Goal: Transaction & Acquisition: Book appointment/travel/reservation

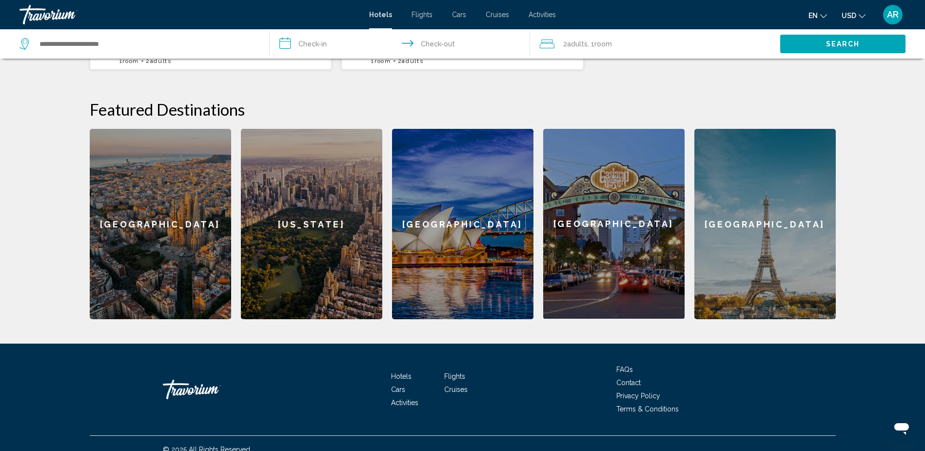
scroll to position [346, 0]
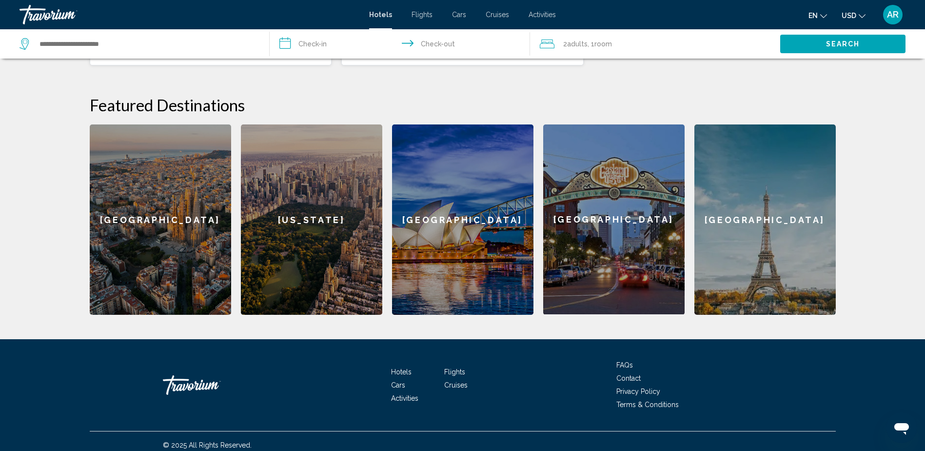
click at [451, 381] on span "Cruises" at bounding box center [455, 385] width 23 height 8
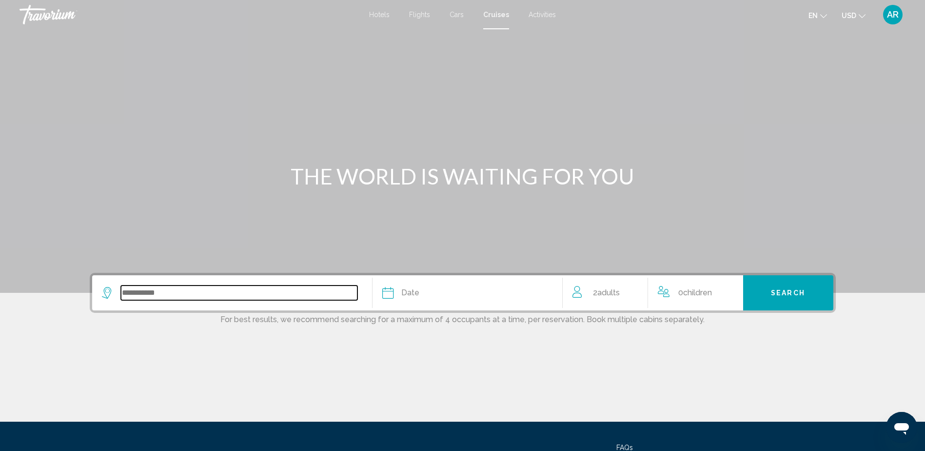
click at [174, 295] on input "Search widget" at bounding box center [239, 292] width 237 height 15
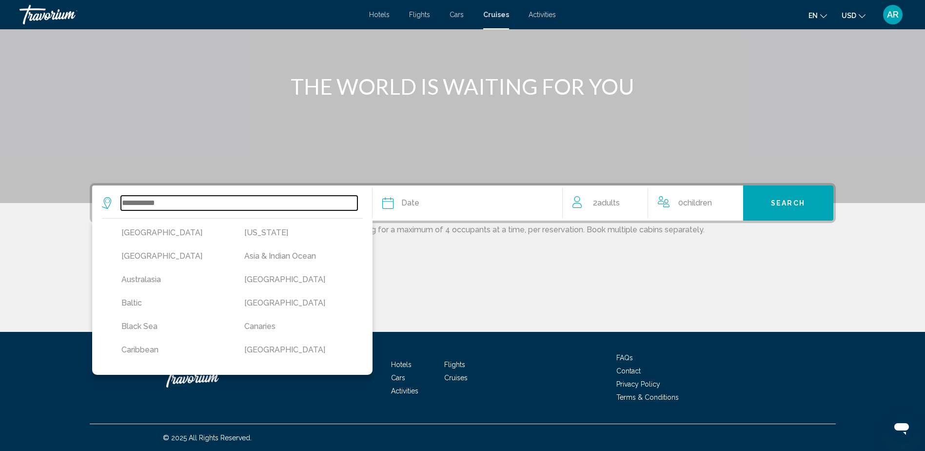
scroll to position [90, 0]
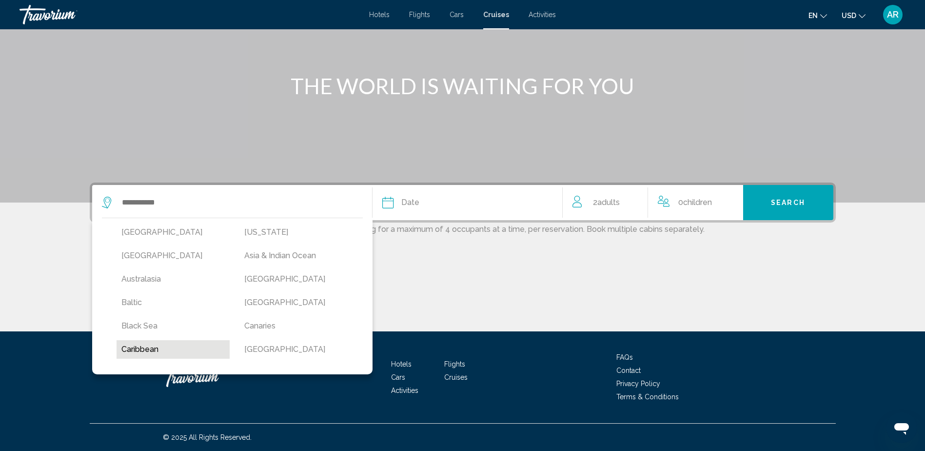
click at [164, 347] on button "Caribbean" at bounding box center [174, 349] width 114 height 19
type input "*********"
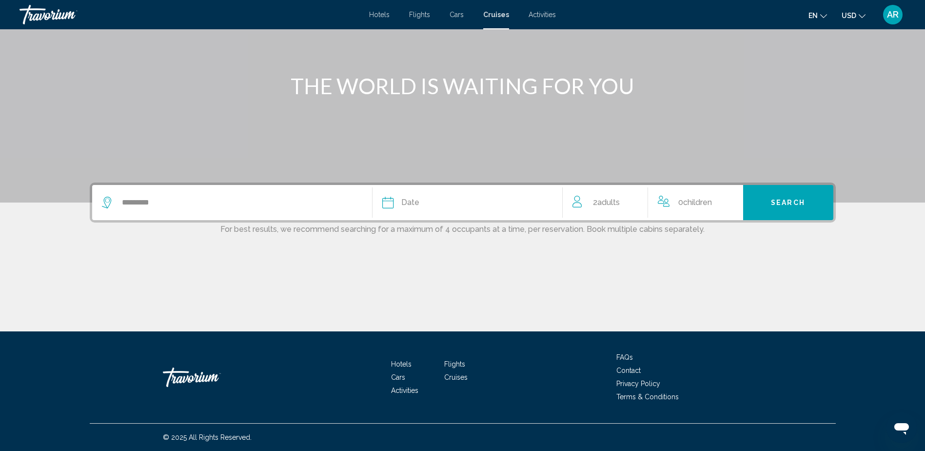
click at [405, 201] on span "Date" at bounding box center [410, 203] width 18 height 14
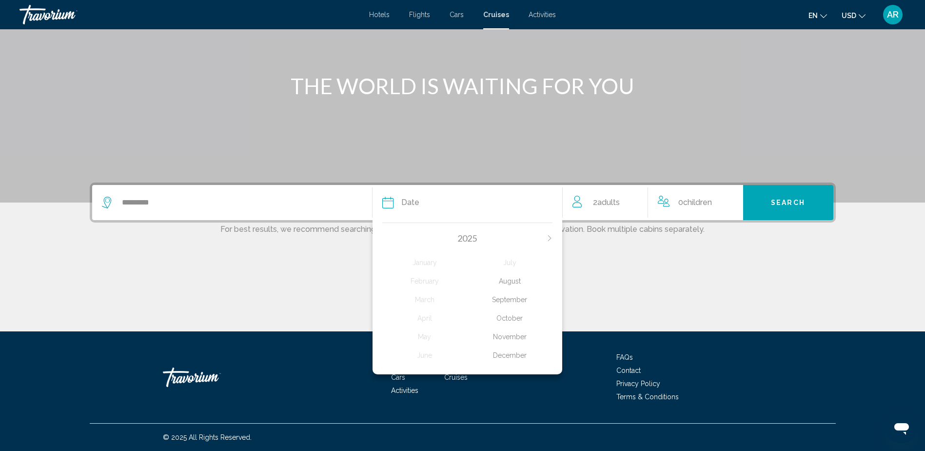
click at [512, 331] on div "November" at bounding box center [509, 337] width 85 height 18
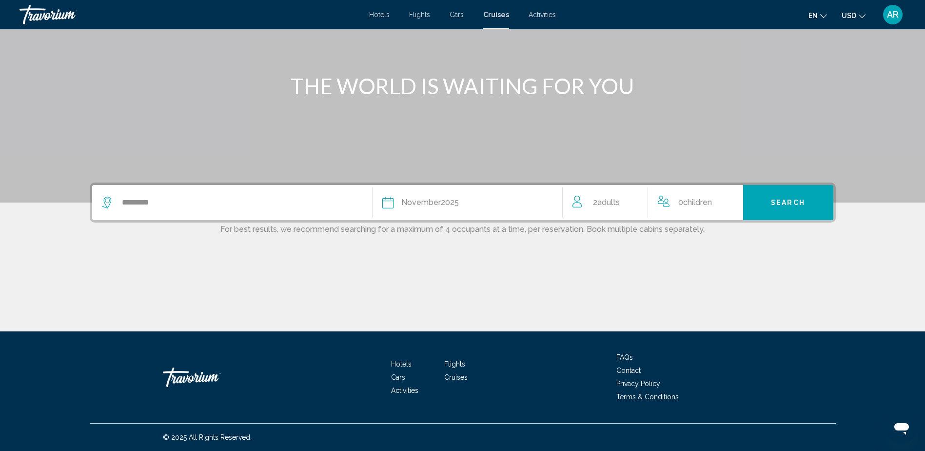
click at [795, 199] on span "Search" at bounding box center [788, 202] width 34 height 8
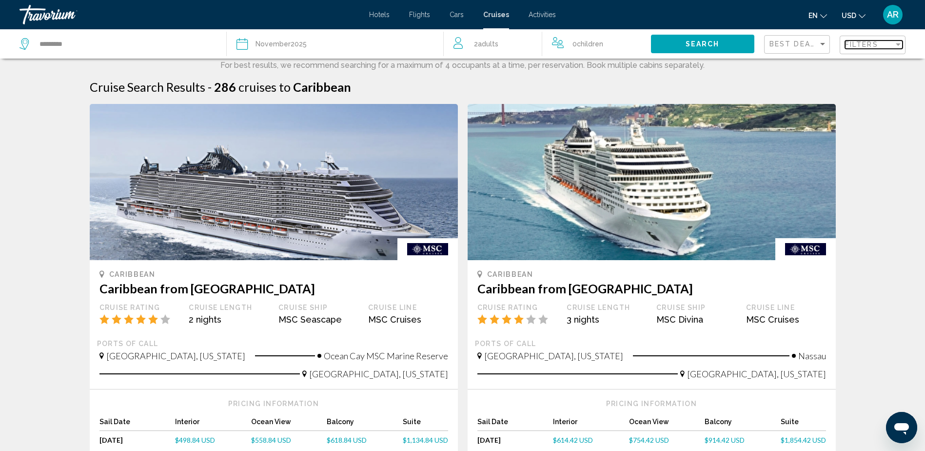
click at [898, 41] on div "Filter" at bounding box center [898, 44] width 9 height 8
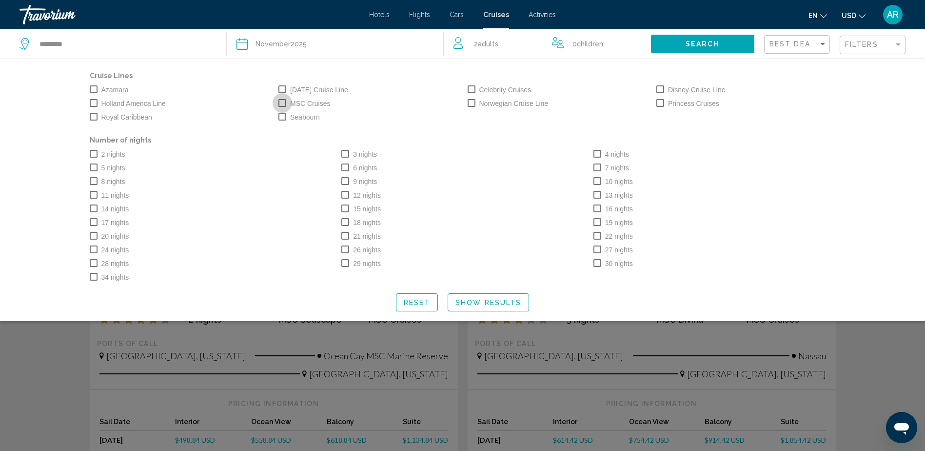
click at [284, 101] on span "Search widget" at bounding box center [283, 103] width 8 height 8
click at [97, 111] on div "Royal Caribbean" at bounding box center [179, 117] width 189 height 14
click at [96, 115] on span "Search widget" at bounding box center [94, 117] width 8 height 8
click at [477, 103] on label "Norwegian Cruise Line" at bounding box center [508, 104] width 81 height 12
click at [96, 168] on span "Search widget" at bounding box center [94, 167] width 8 height 8
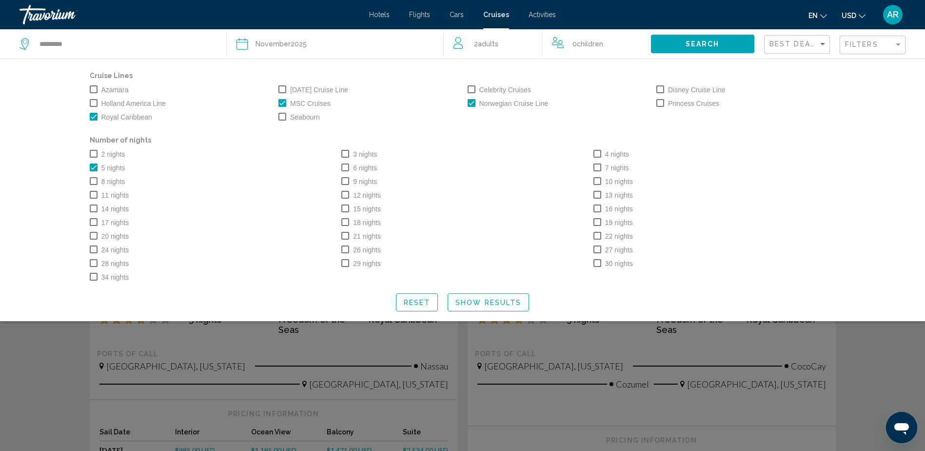
click at [481, 306] on span "Show Results" at bounding box center [489, 303] width 66 height 8
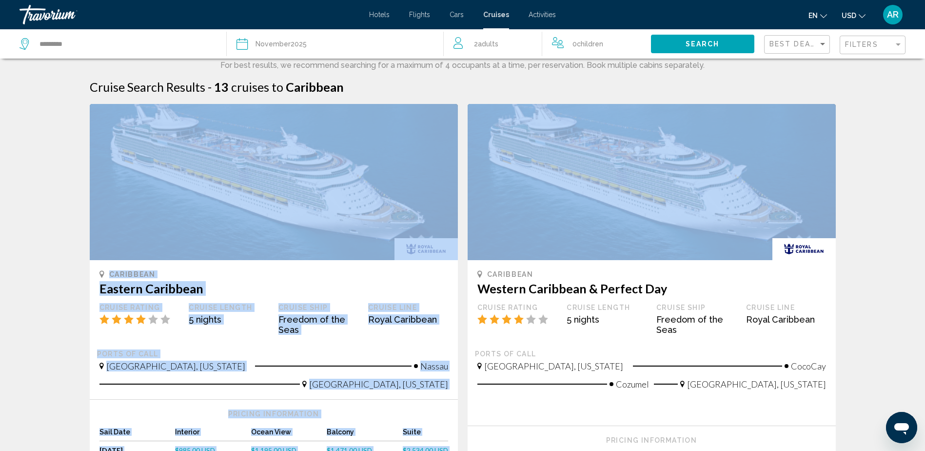
drag, startPoint x: 924, startPoint y: 90, endPoint x: 910, endPoint y: 133, distance: 45.7
drag, startPoint x: 910, startPoint y: 133, endPoint x: 896, endPoint y: 179, distance: 48.0
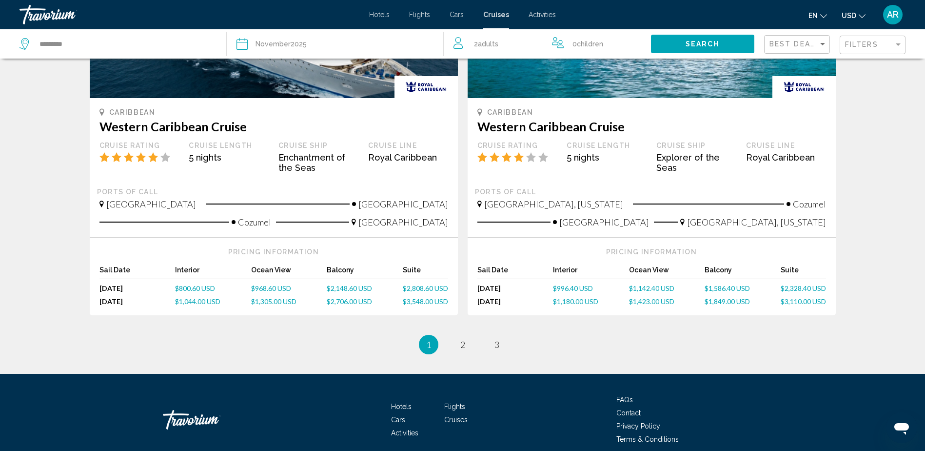
scroll to position [949, 0]
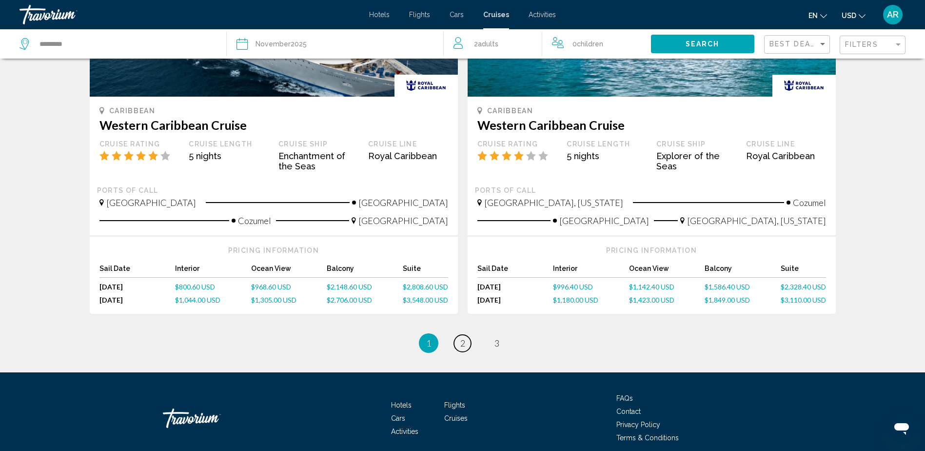
click at [461, 342] on span "2" at bounding box center [463, 343] width 5 height 11
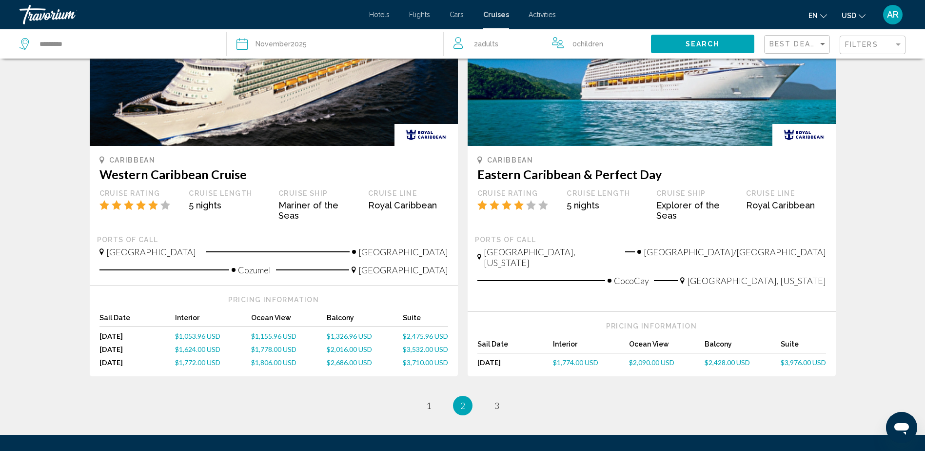
scroll to position [909, 0]
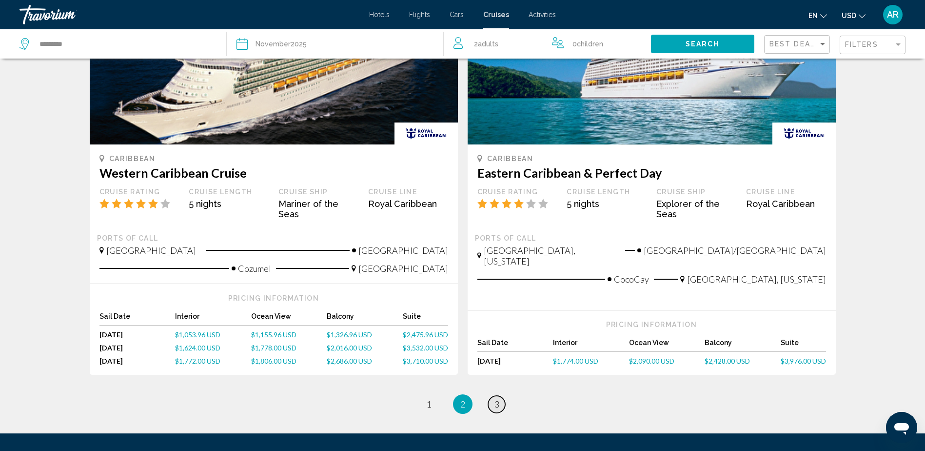
click at [496, 399] on span "3" at bounding box center [497, 404] width 5 height 11
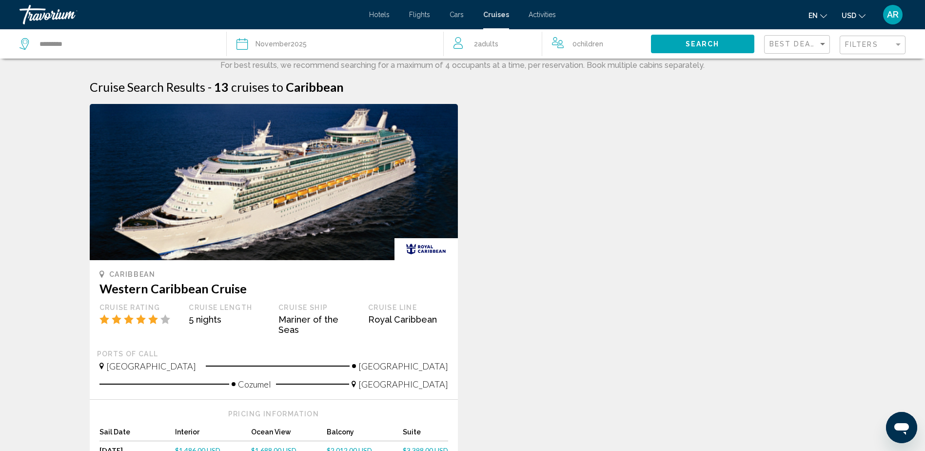
click at [487, 44] on span "Adults" at bounding box center [488, 44] width 20 height 8
click at [421, 14] on span "Flights" at bounding box center [419, 15] width 21 height 8
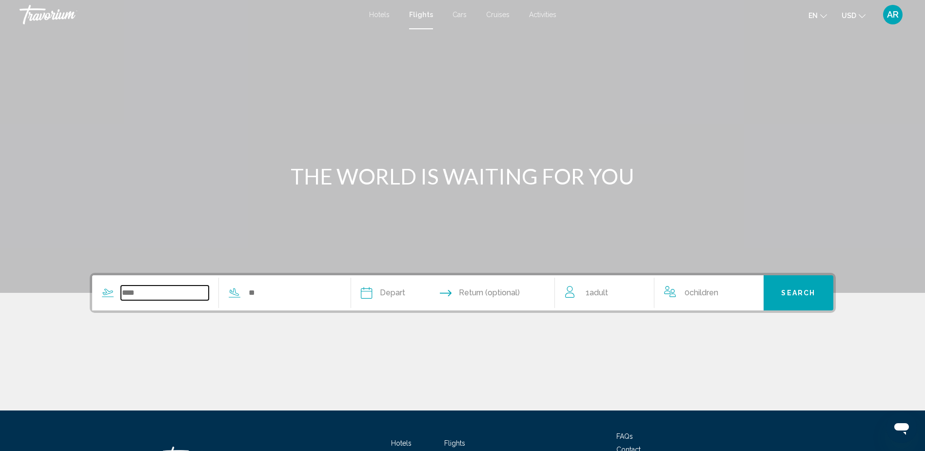
click at [131, 293] on input "Search widget" at bounding box center [165, 292] width 88 height 15
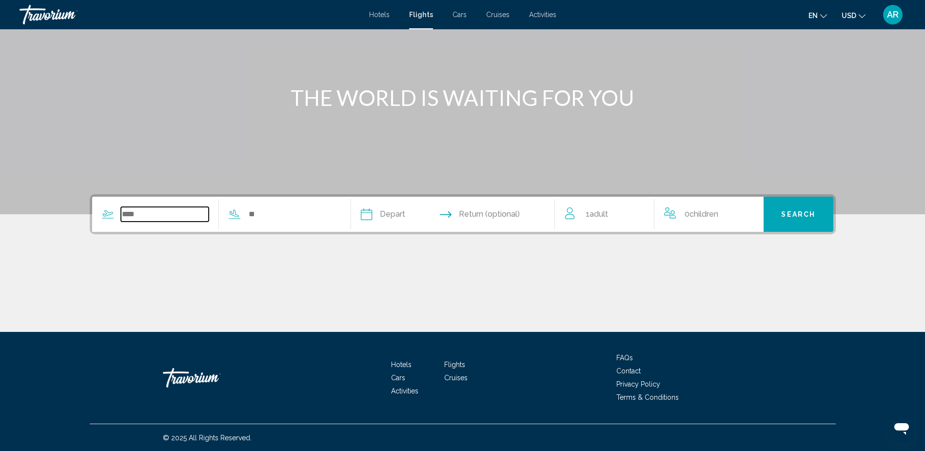
scroll to position [79, 0]
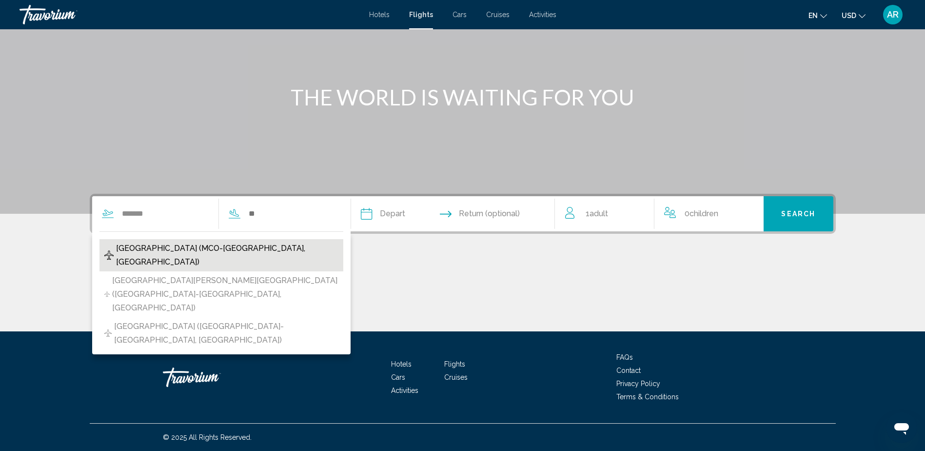
click at [176, 249] on span "Orlando Intl Airport (MCO-Orlando, United States of America)" at bounding box center [227, 254] width 222 height 27
type input "**********"
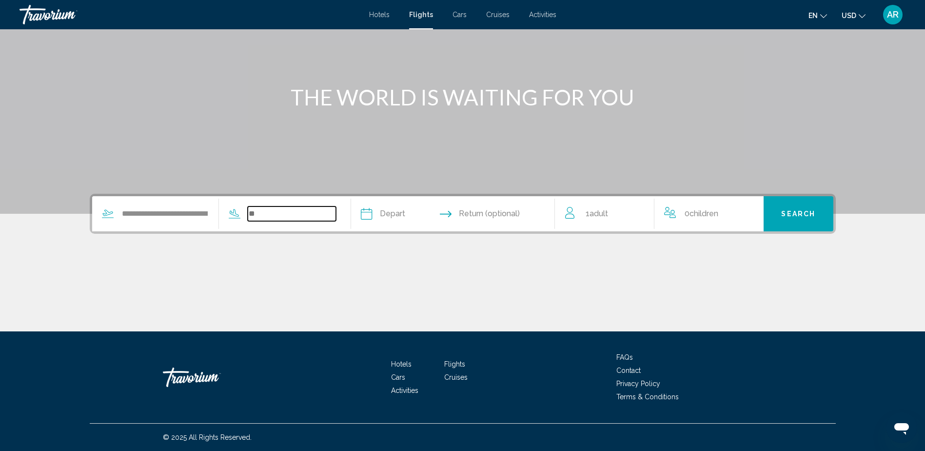
click at [299, 216] on input "Search widget" at bounding box center [292, 213] width 88 height 15
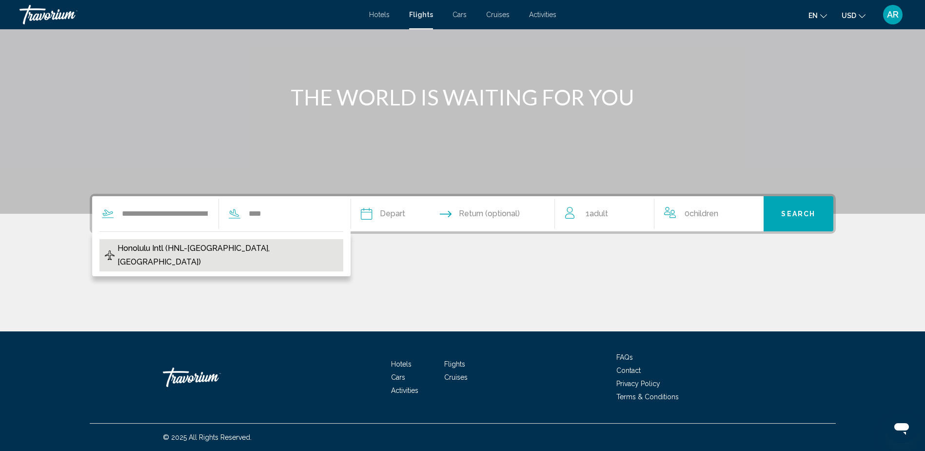
click at [181, 250] on span "Honolulu Intl (HNL-Honolulu, United States of America)" at bounding box center [228, 254] width 221 height 27
type input "**********"
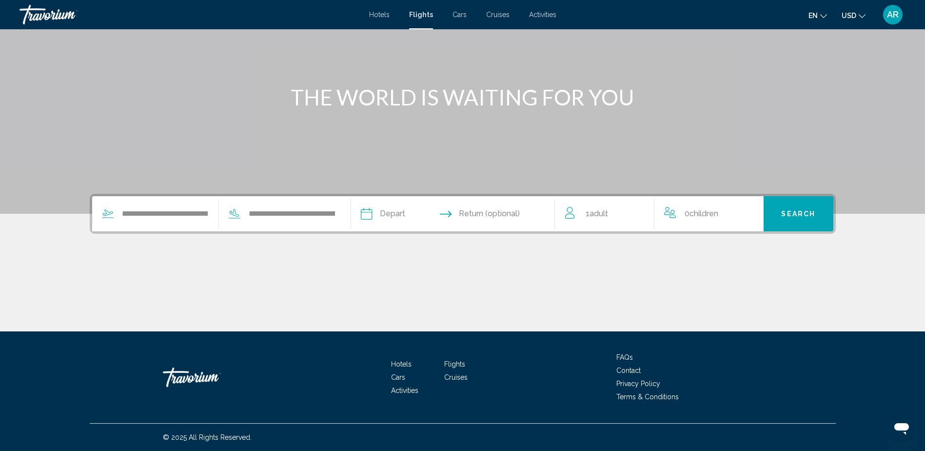
click at [421, 215] on input "Depart date" at bounding box center [409, 215] width 101 height 38
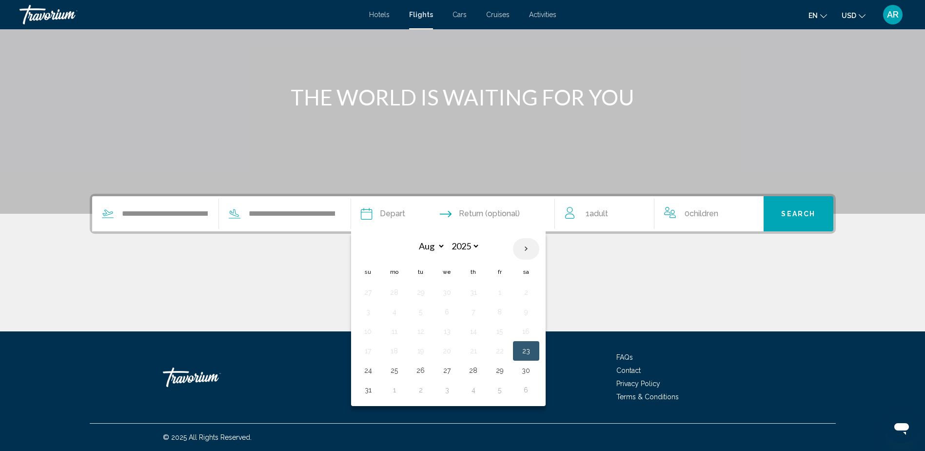
click at [523, 246] on th "Next month" at bounding box center [526, 248] width 26 height 21
select select "*"
click at [421, 348] on button "21" at bounding box center [421, 351] width 16 height 14
type input "**********"
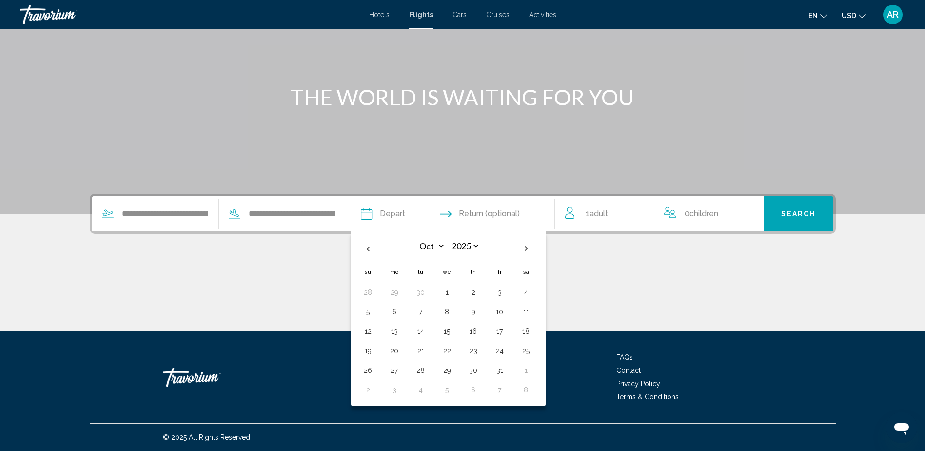
select select "*"
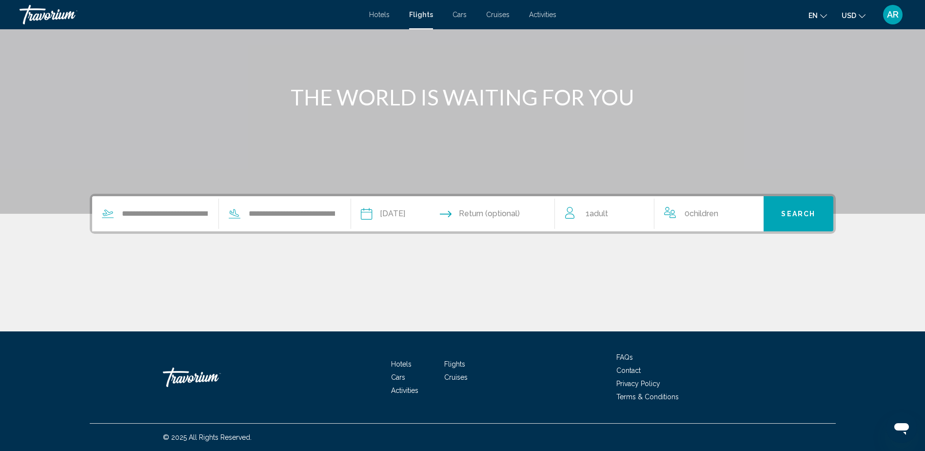
click at [498, 213] on input "Return date" at bounding box center [508, 215] width 101 height 38
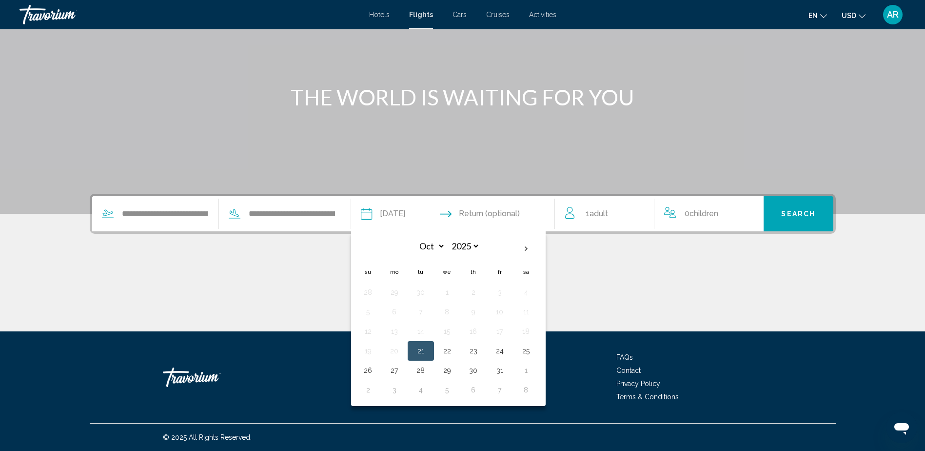
click at [418, 213] on input "**********" at bounding box center [409, 215] width 101 height 38
click at [526, 245] on th "Next month" at bounding box center [526, 248] width 26 height 21
select select "**"
click at [400, 353] on button "17" at bounding box center [395, 351] width 16 height 14
type input "**********"
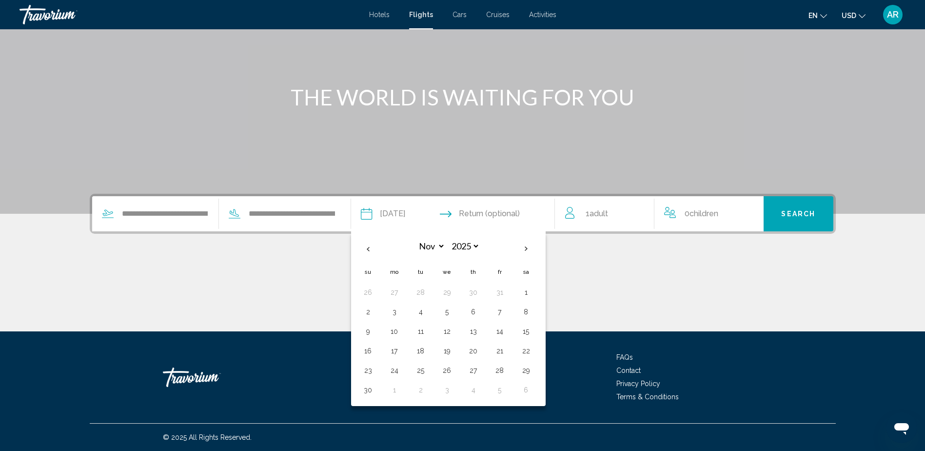
select select "**"
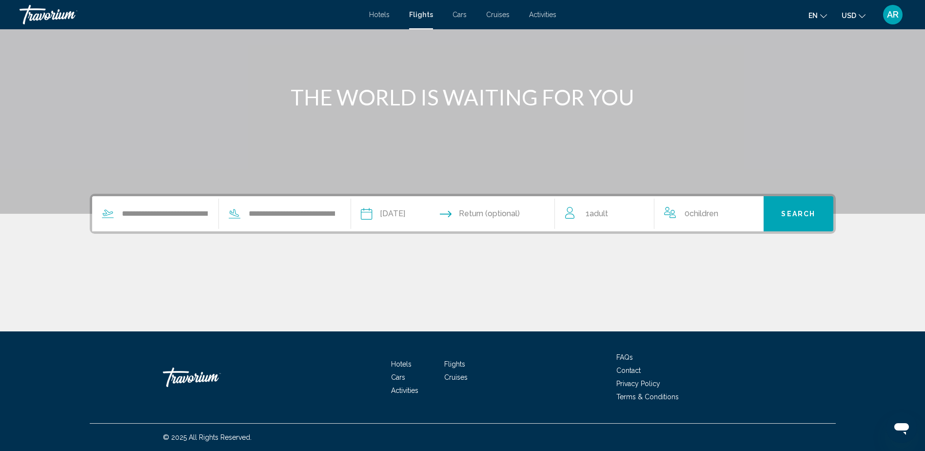
click at [517, 214] on input "Return date" at bounding box center [508, 215] width 101 height 38
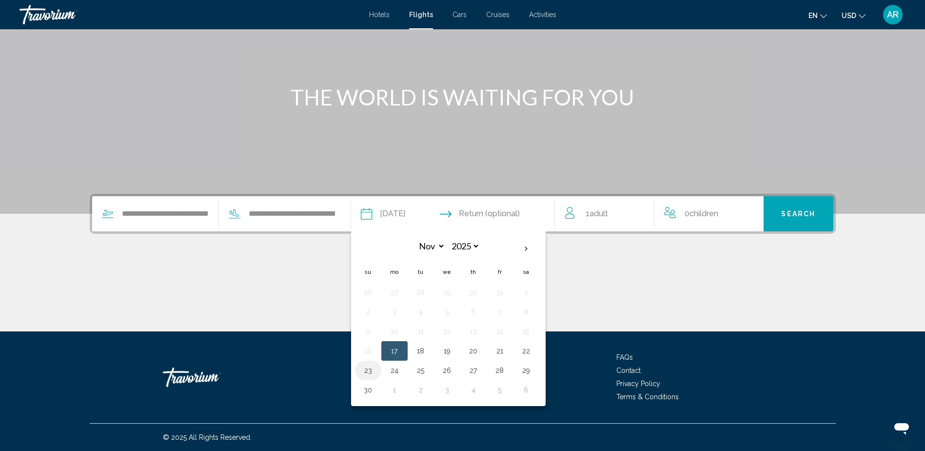
click at [370, 369] on button "23" at bounding box center [369, 370] width 16 height 14
type input "**********"
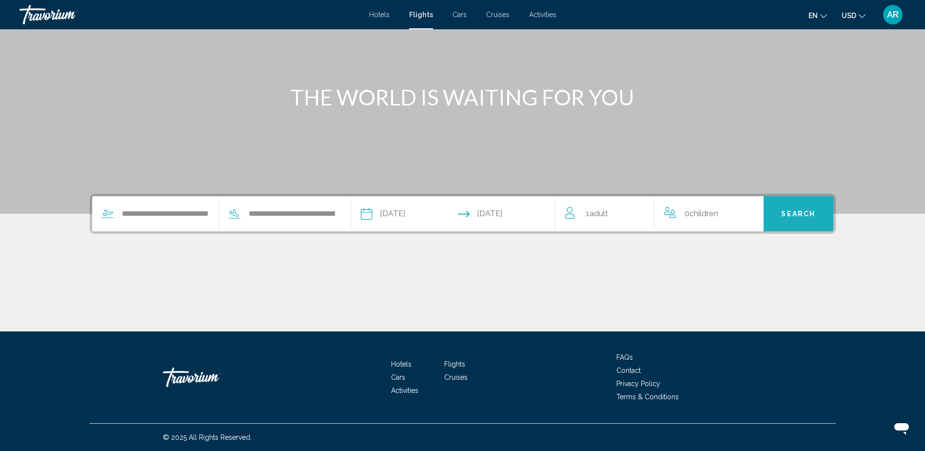
click at [792, 211] on span "Search" at bounding box center [798, 214] width 34 height 8
